Goal: Transaction & Acquisition: Purchase product/service

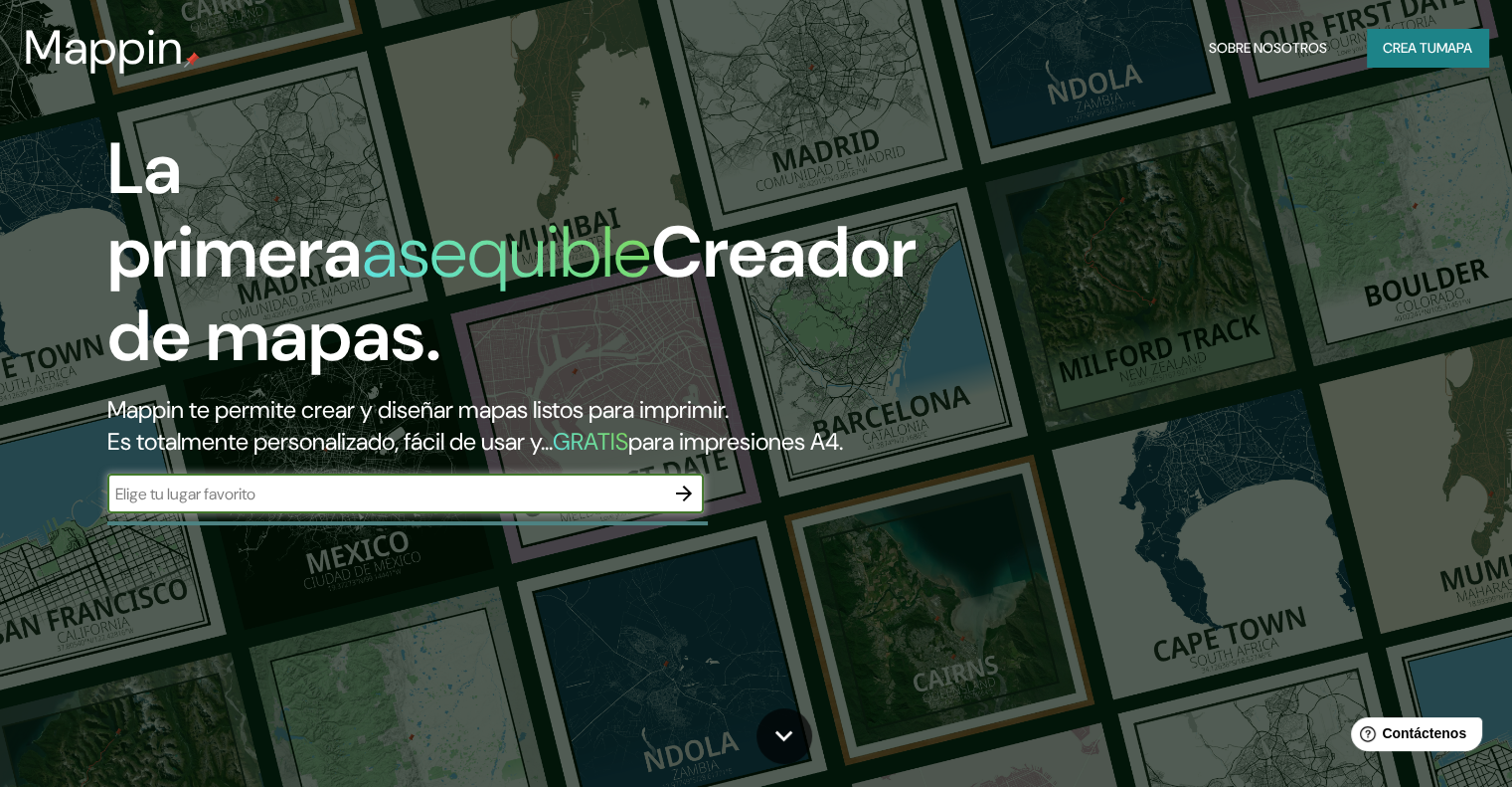
click at [275, 505] on input "text" at bounding box center [386, 493] width 557 height 23
type input "Bucaramanga, [GEOGRAPHIC_DATA], [GEOGRAPHIC_DATA]"
click at [686, 513] on button "button" at bounding box center [684, 493] width 40 height 40
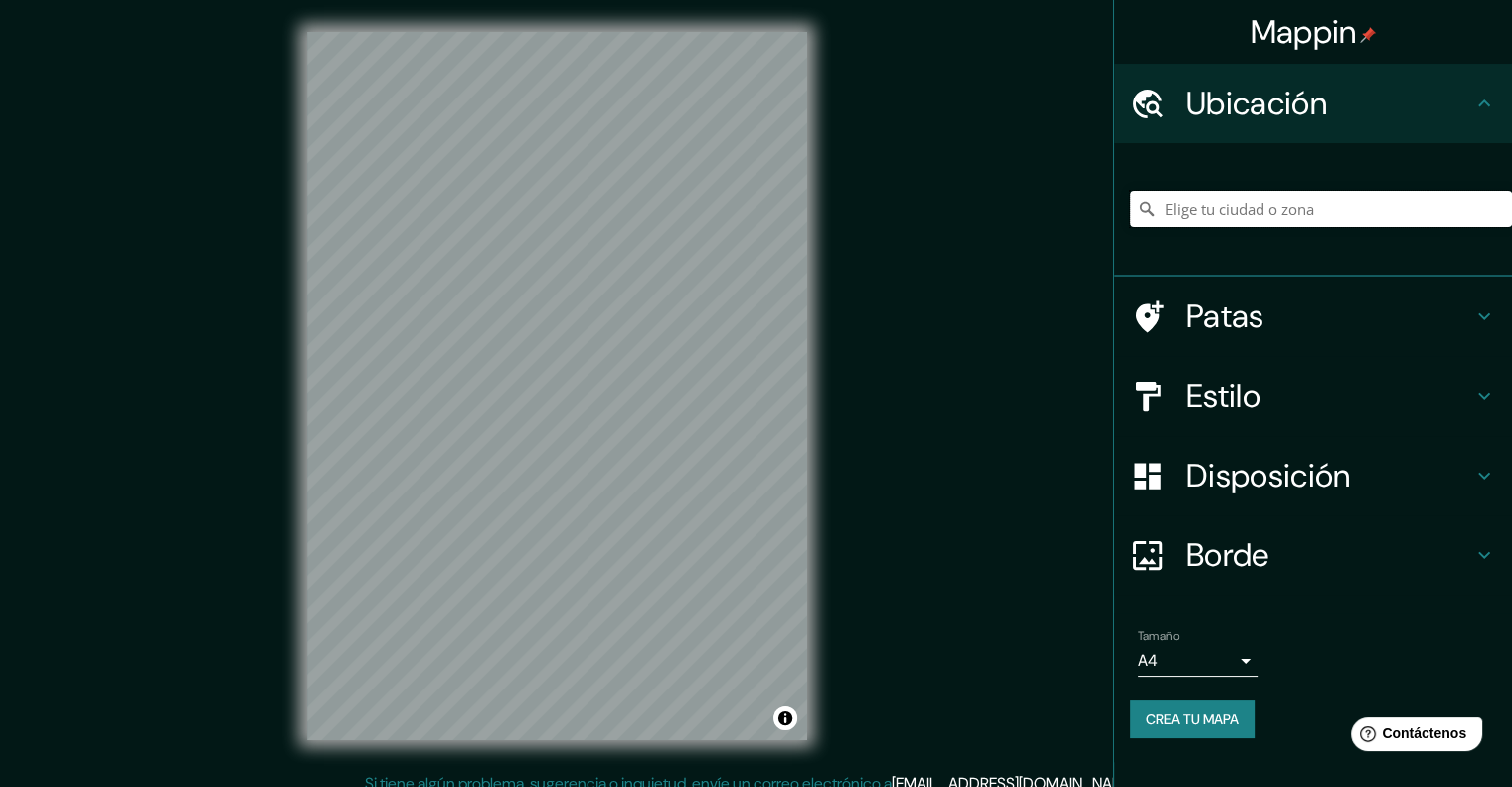
click at [1345, 210] on input "Elige tu ciudad o zona" at bounding box center [1322, 209] width 382 height 36
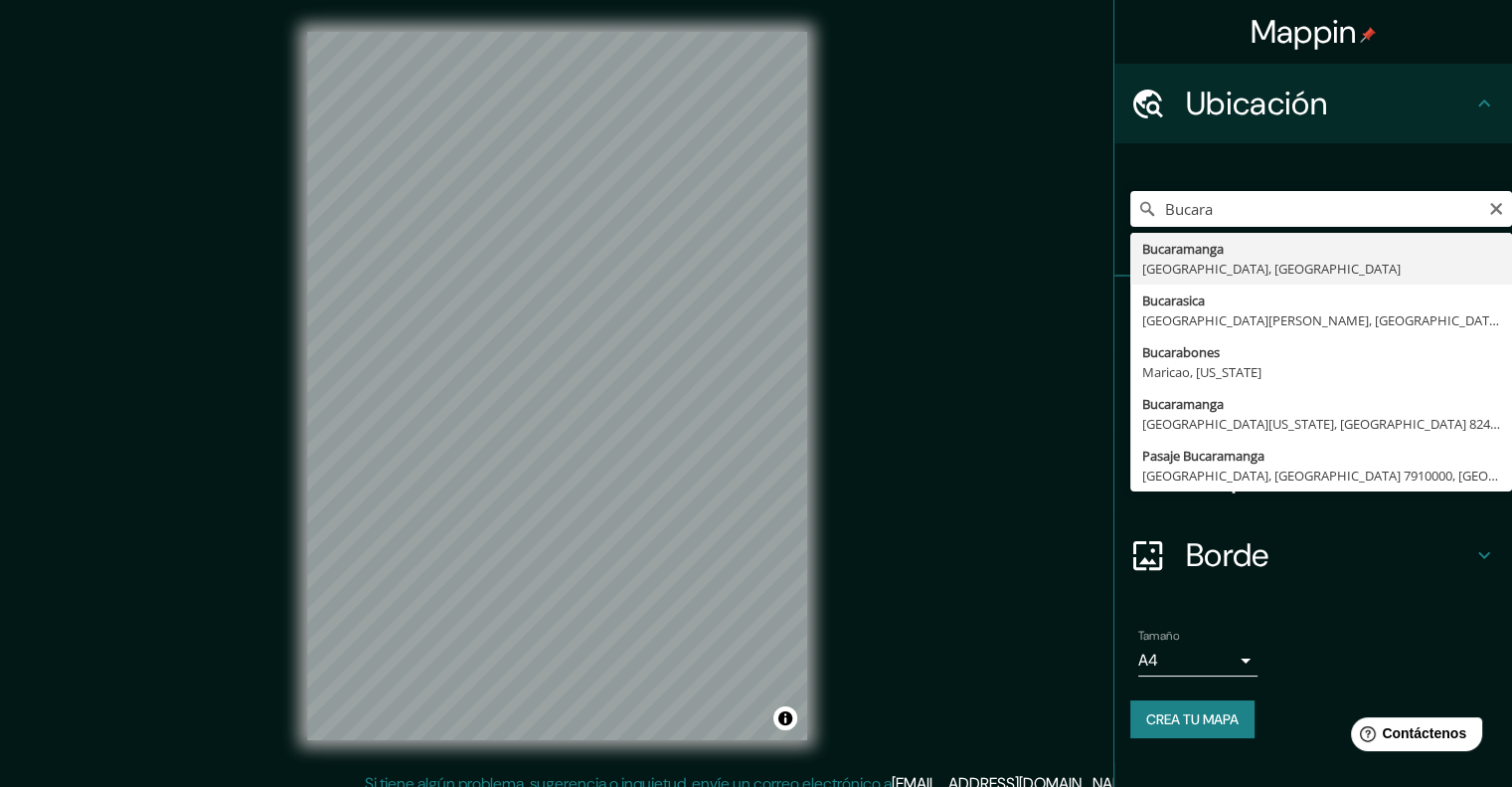
type input "Bucaramanga, [GEOGRAPHIC_DATA], [GEOGRAPHIC_DATA]"
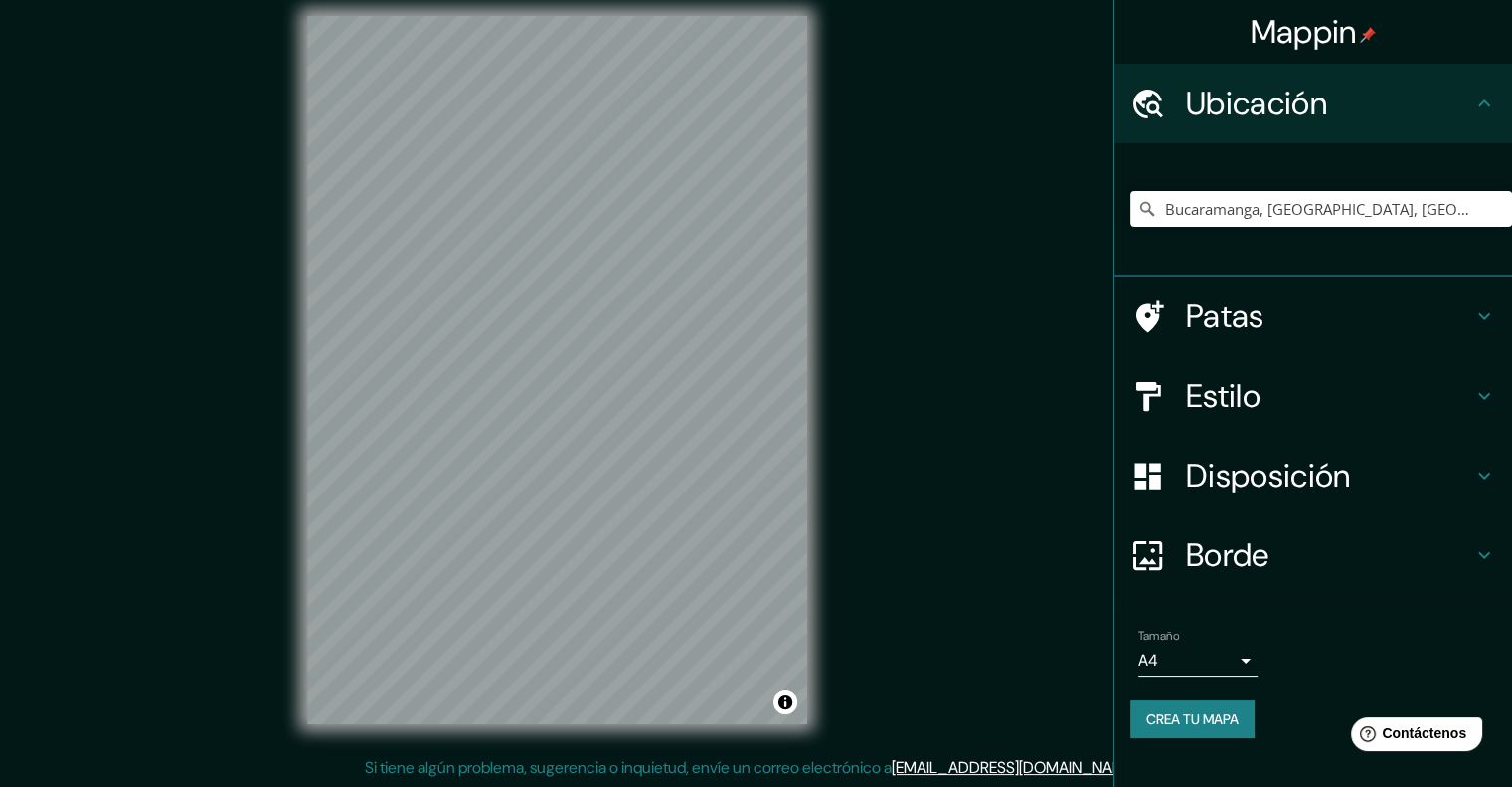
scroll to position [16, 0]
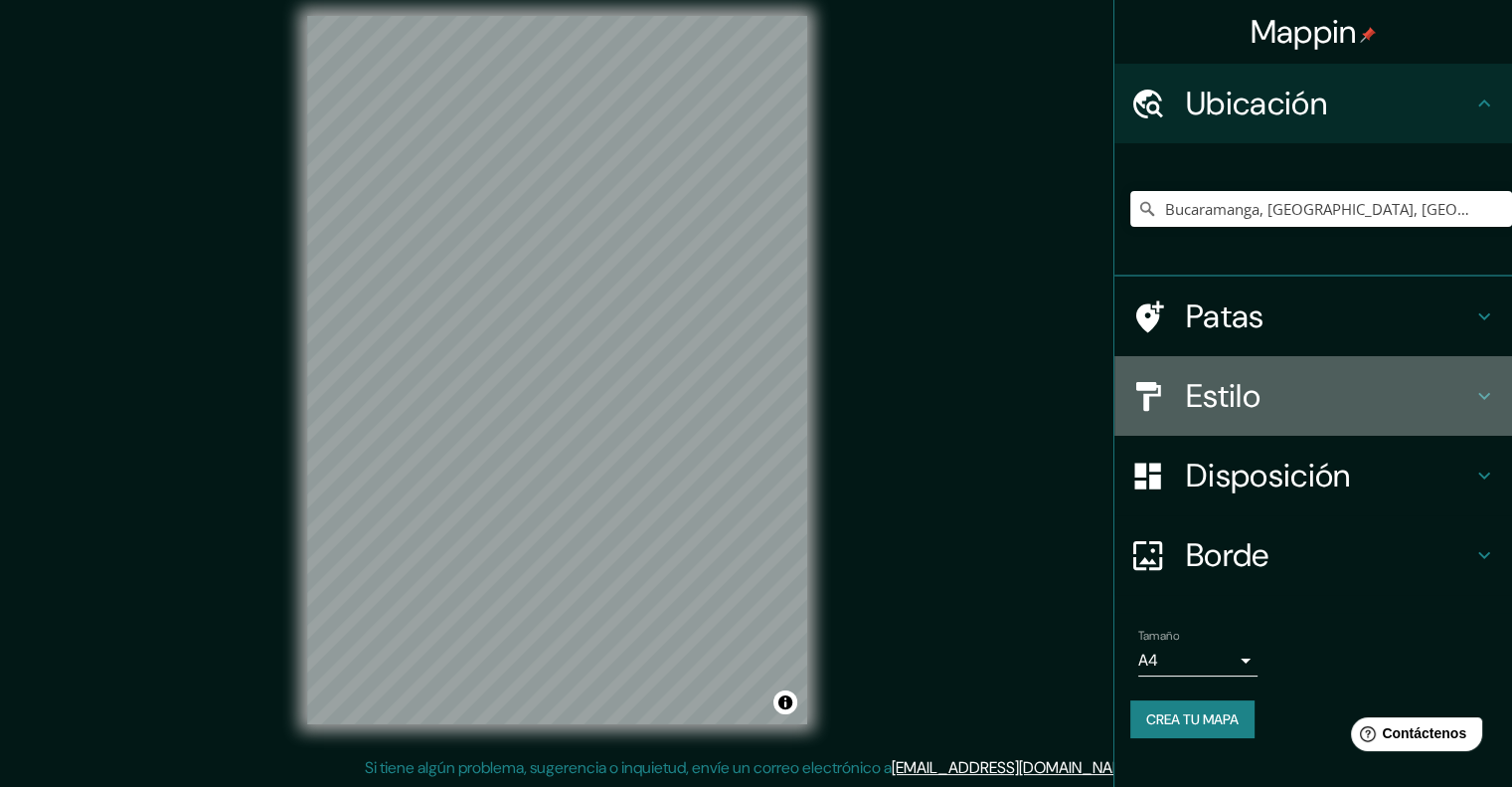
click at [1237, 390] on font "Estilo" at bounding box center [1224, 396] width 75 height 42
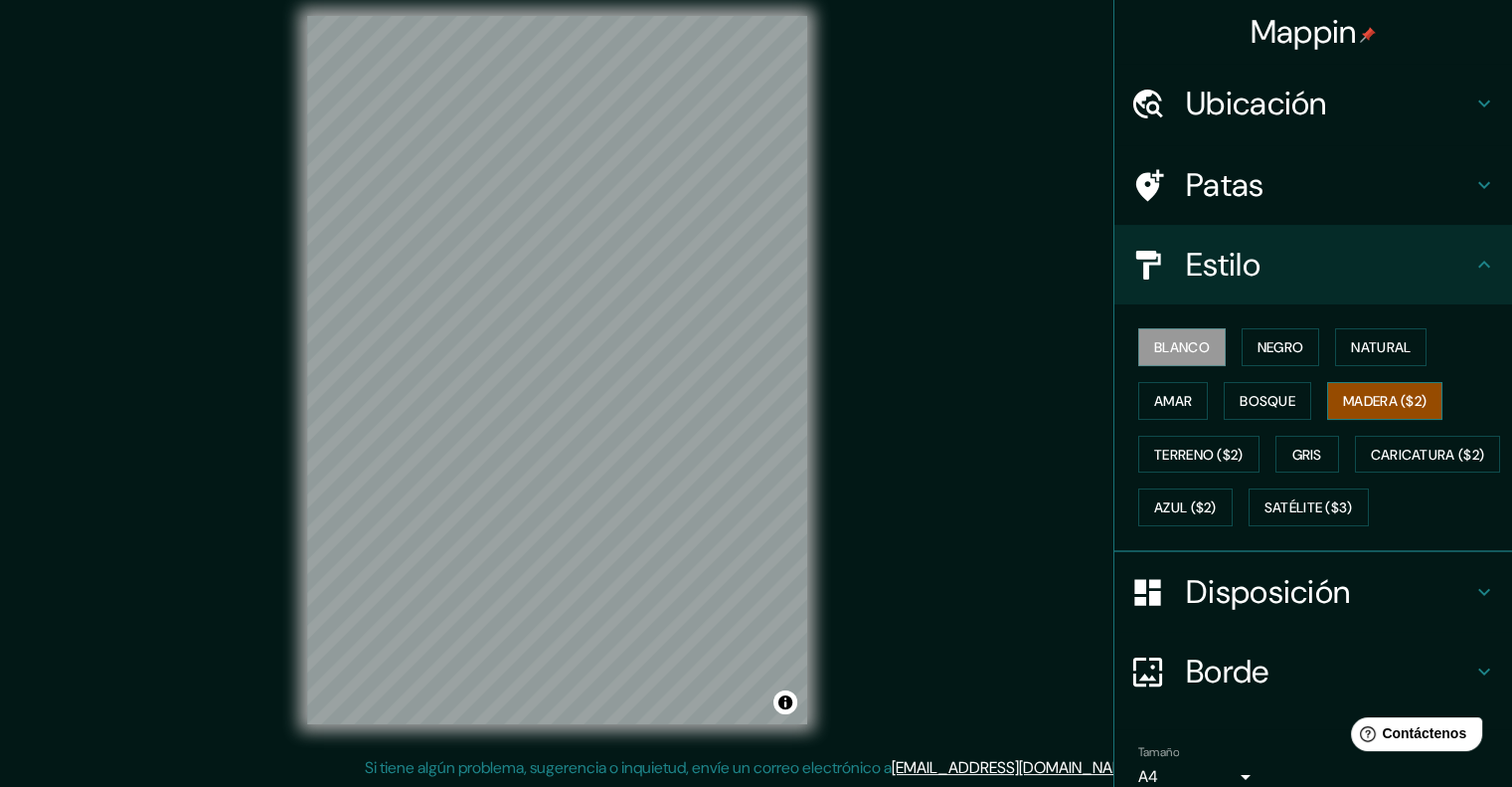
click at [1359, 392] on font "Madera ($2)" at bounding box center [1386, 401] width 84 height 18
click at [1372, 468] on font "Caricatura ($2)" at bounding box center [1428, 455] width 114 height 26
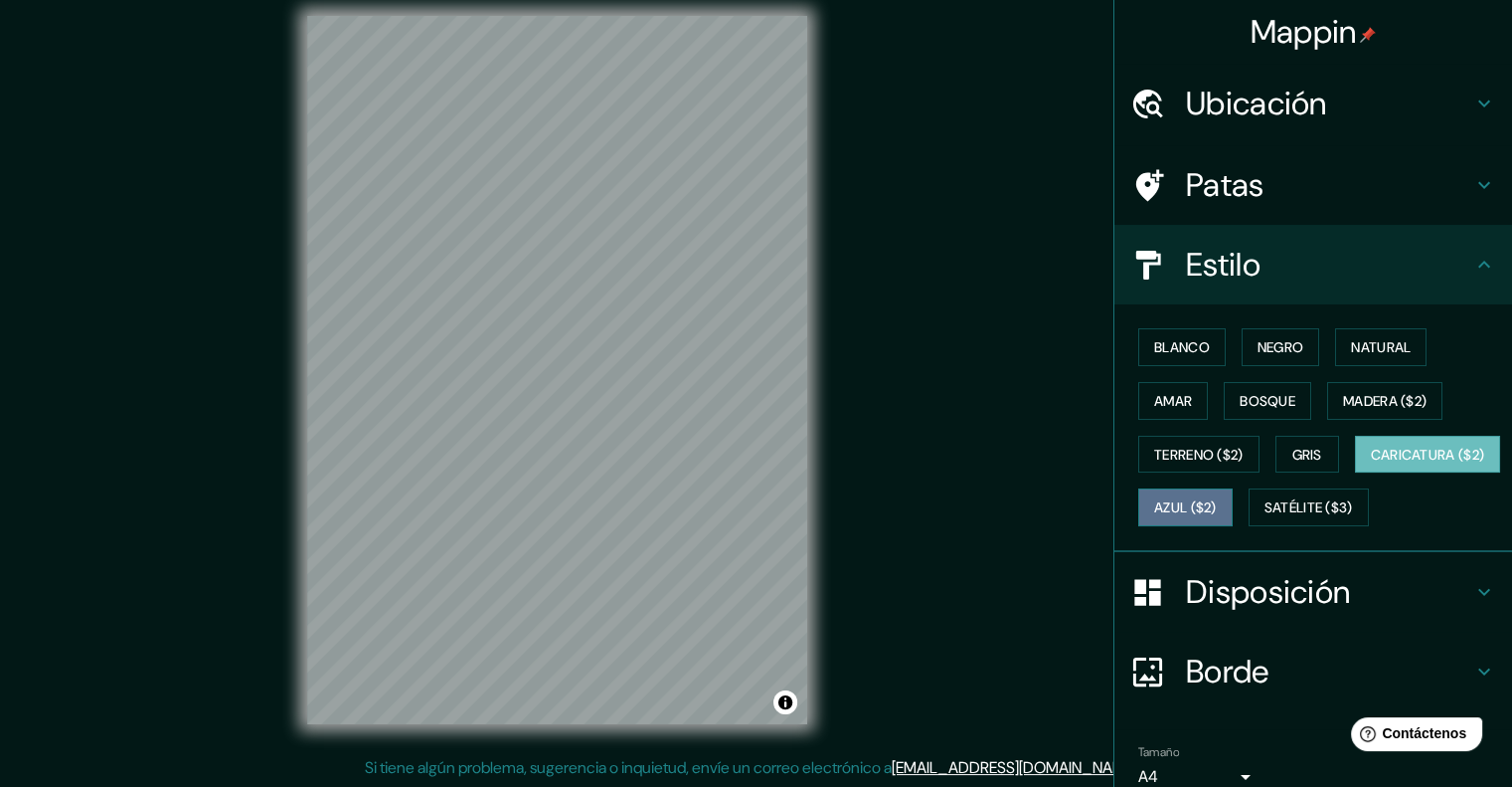
click at [1218, 500] on font "Azul ($2)" at bounding box center [1186, 508] width 63 height 18
click at [1356, 474] on button "Caricatura ($2)" at bounding box center [1428, 455] width 146 height 38
click at [1249, 526] on button "Satélite ($3)" at bounding box center [1309, 507] width 120 height 38
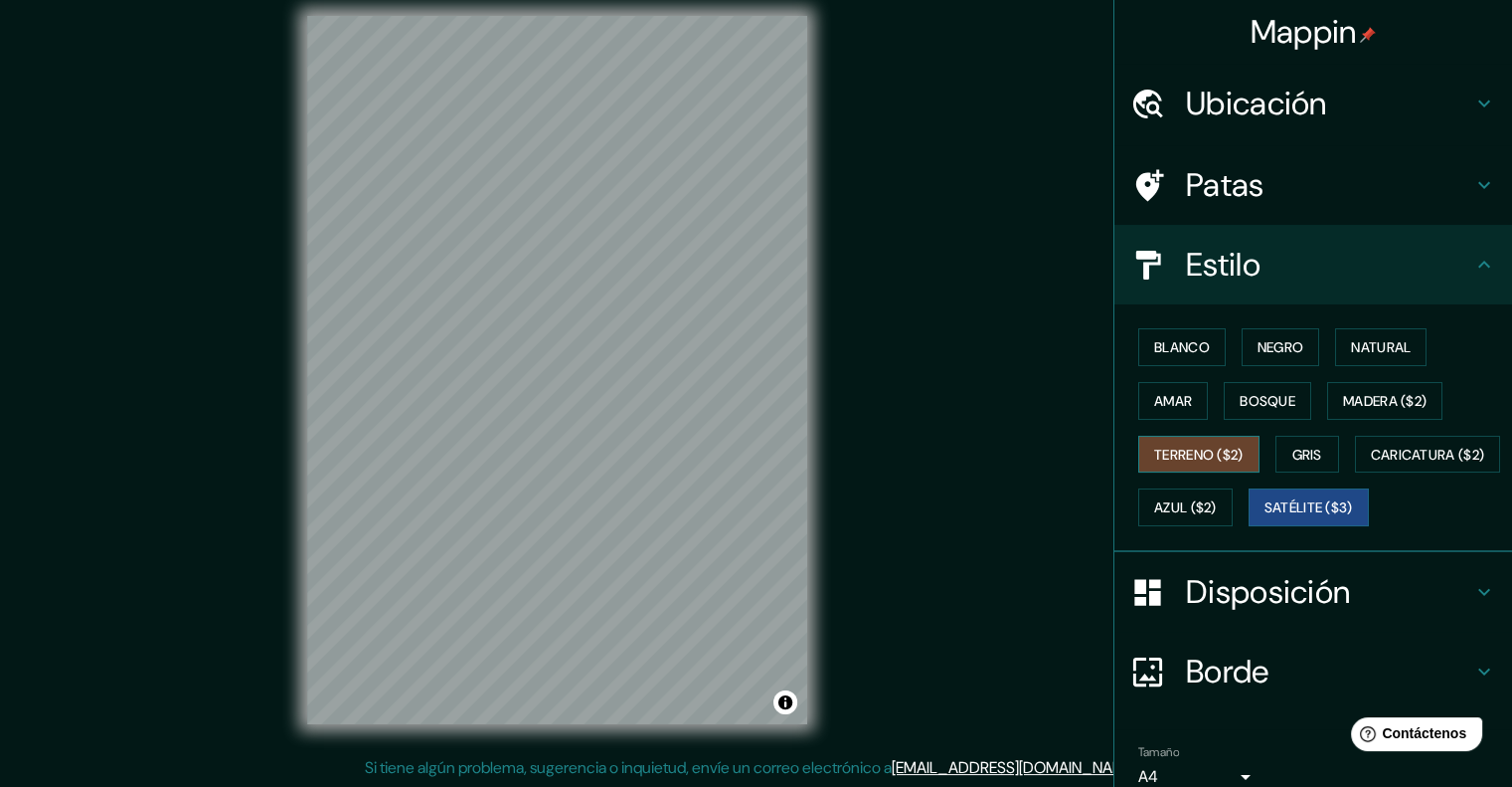
click at [1191, 446] on font "Terreno ($2)" at bounding box center [1200, 455] width 90 height 18
click at [1269, 406] on font "Bosque" at bounding box center [1268, 401] width 56 height 18
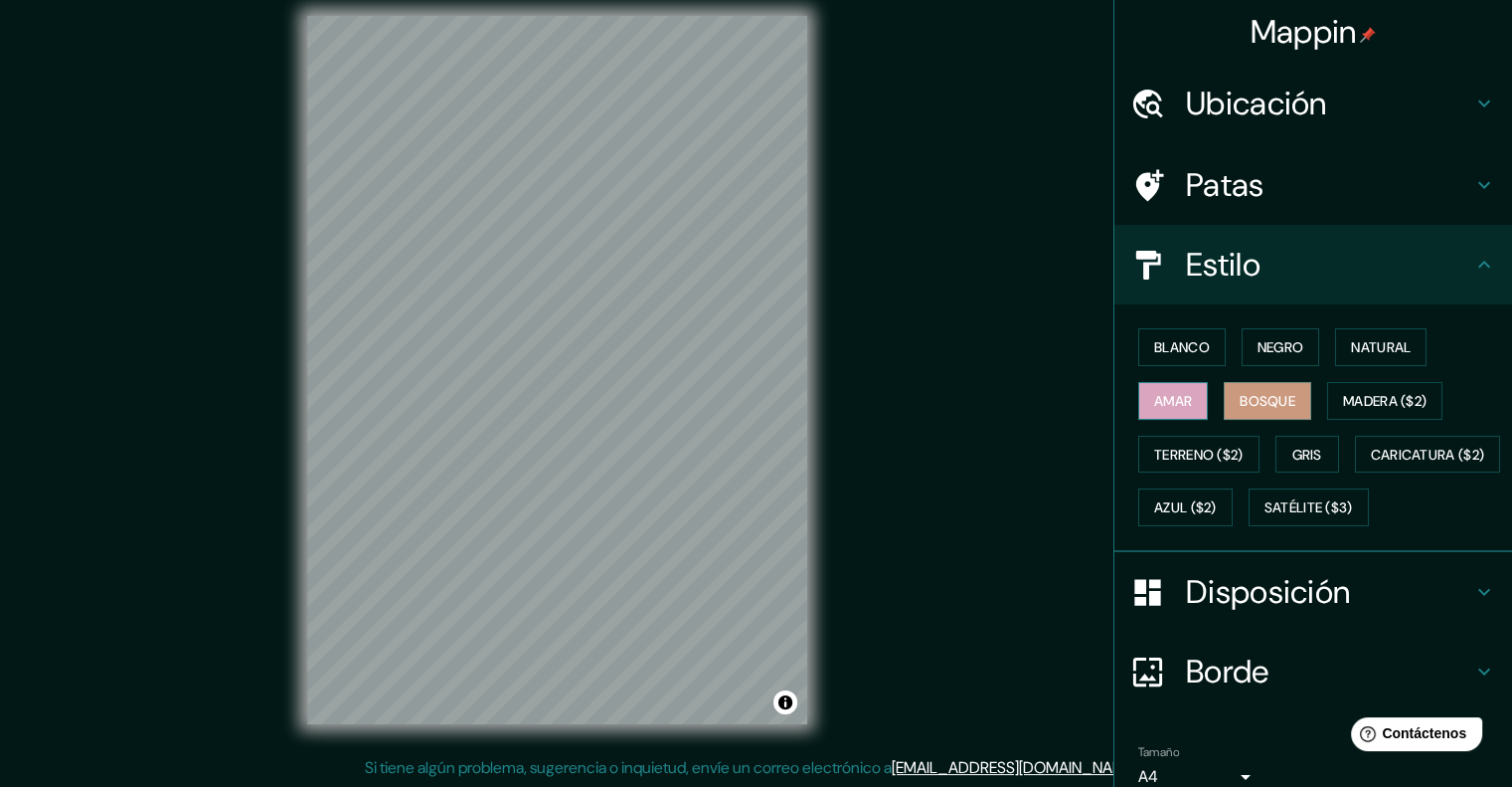
click at [1178, 411] on font "Amar" at bounding box center [1174, 401] width 38 height 26
click at [1257, 396] on font "Bosque" at bounding box center [1268, 401] width 56 height 18
click at [1367, 400] on font "Madera ($2)" at bounding box center [1386, 401] width 84 height 18
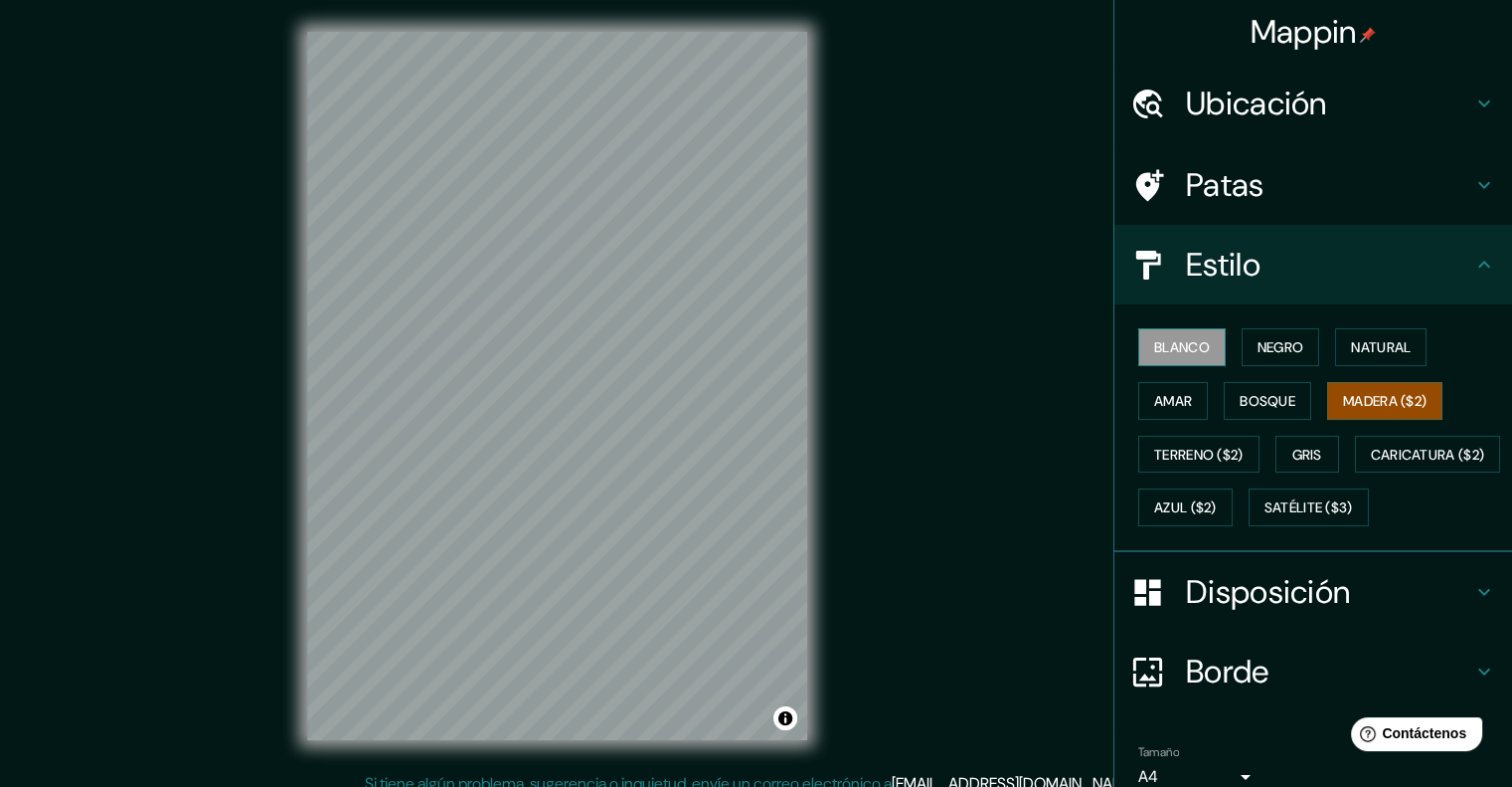
click at [1204, 341] on button "Blanco" at bounding box center [1183, 347] width 88 height 38
click at [1258, 345] on font "Negro" at bounding box center [1281, 347] width 47 height 18
click at [1197, 352] on font "Blanco" at bounding box center [1183, 347] width 56 height 18
click at [1398, 409] on font "Madera ($2)" at bounding box center [1386, 401] width 84 height 26
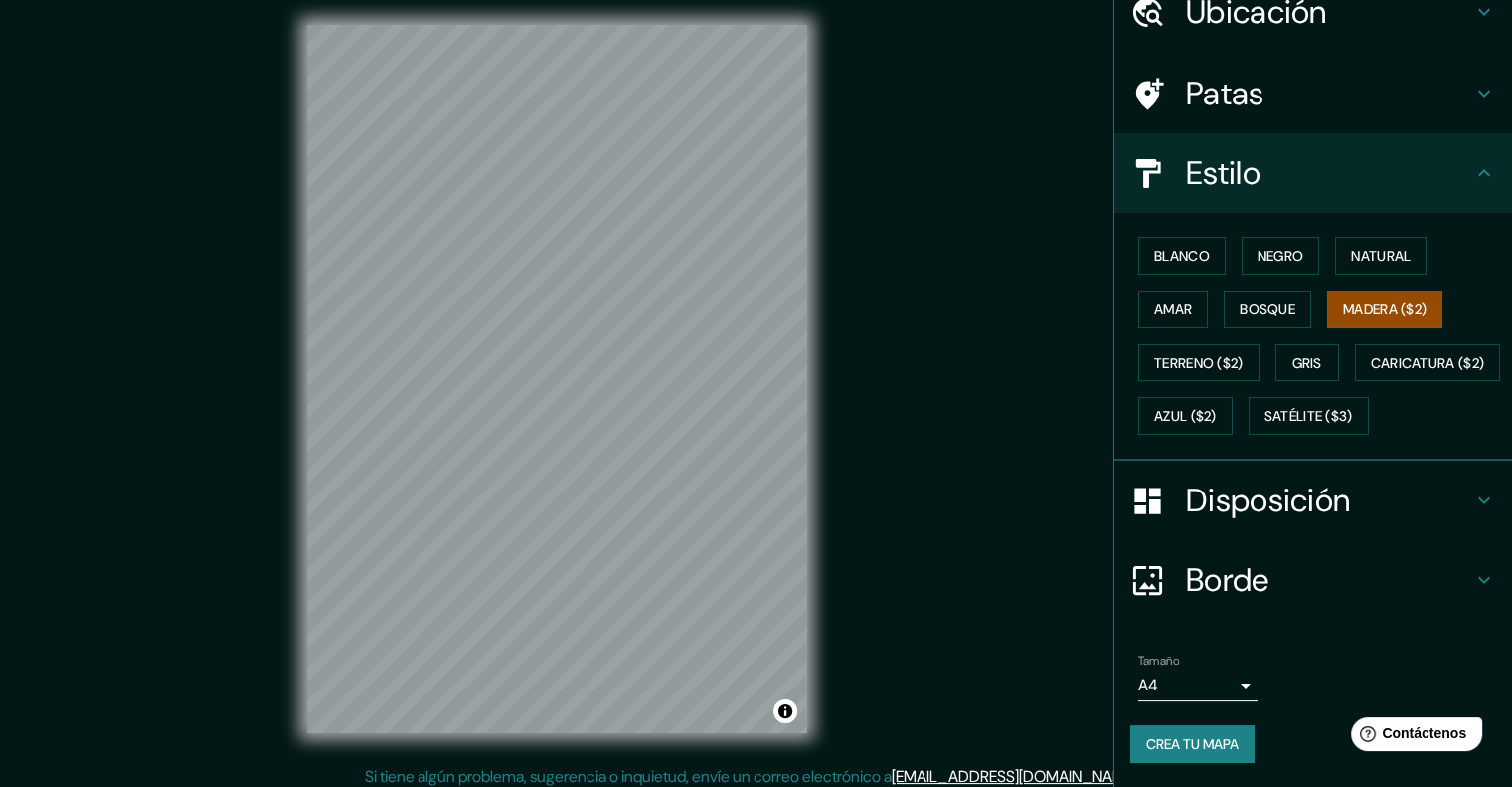
scroll to position [16, 0]
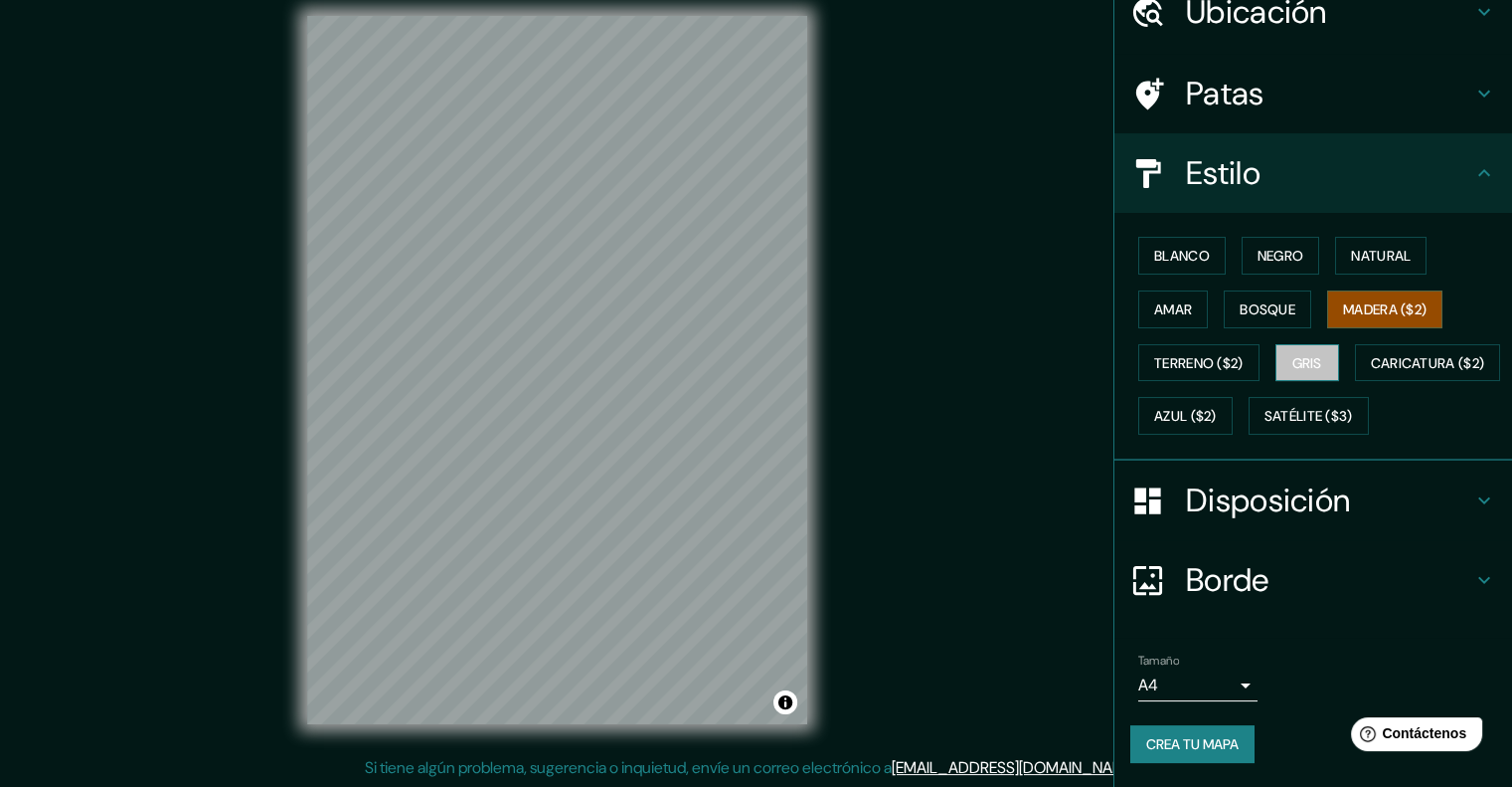
click at [1295, 354] on font "Gris" at bounding box center [1308, 363] width 30 height 18
click at [1265, 301] on font "Bosque" at bounding box center [1268, 309] width 56 height 18
click at [1376, 300] on font "Madera ($2)" at bounding box center [1386, 309] width 84 height 18
